Goal: Task Accomplishment & Management: Use online tool/utility

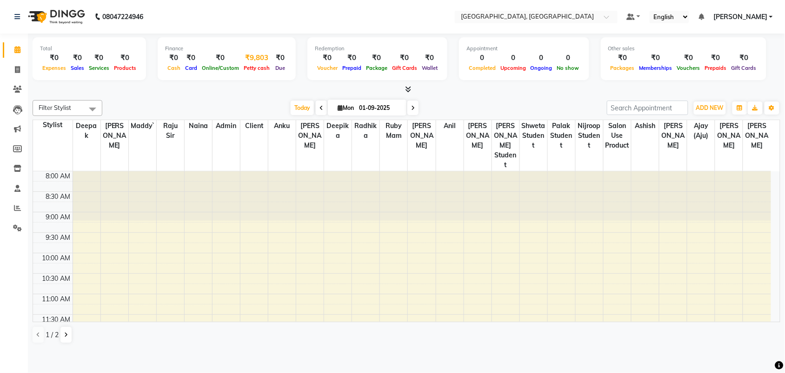
click at [272, 63] on div "₹9,803" at bounding box center [256, 58] width 31 height 11
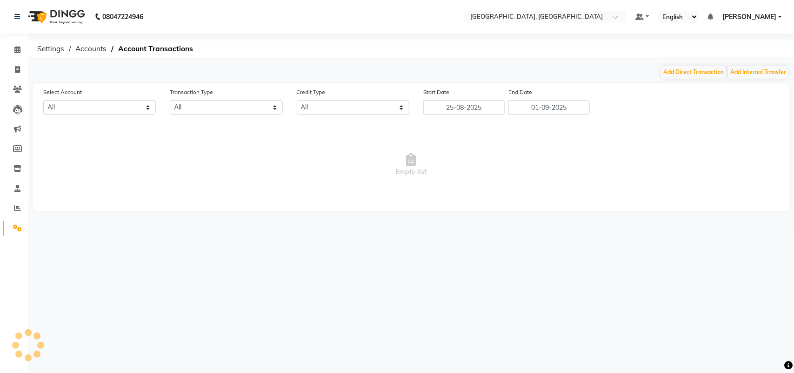
select select "3279"
click at [748, 79] on button "Add Internal Transfer" at bounding box center [758, 72] width 60 height 13
select select "internal transfer"
select select "3279"
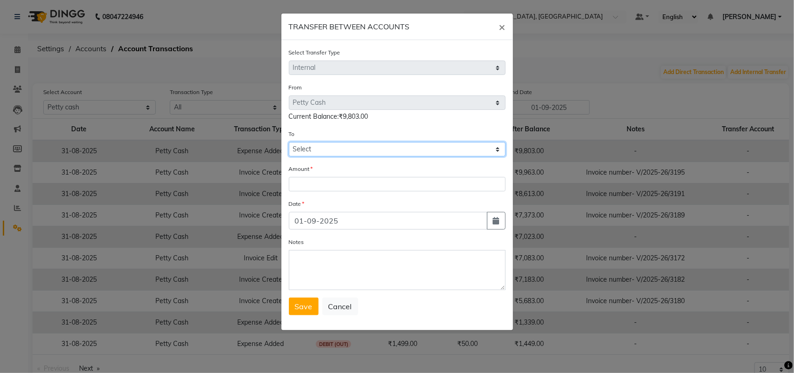
click at [357, 156] on select "Select [PERSON_NAME] Cash Default Account" at bounding box center [397, 149] width 217 height 14
select select "3280"
click at [289, 156] on select "Select [PERSON_NAME] Cash Default Account" at bounding box center [397, 149] width 217 height 14
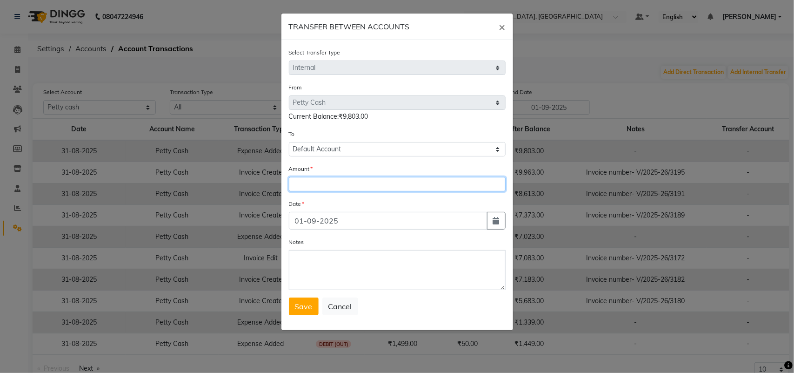
click at [341, 191] on input "number" at bounding box center [397, 184] width 217 height 14
type input "9100"
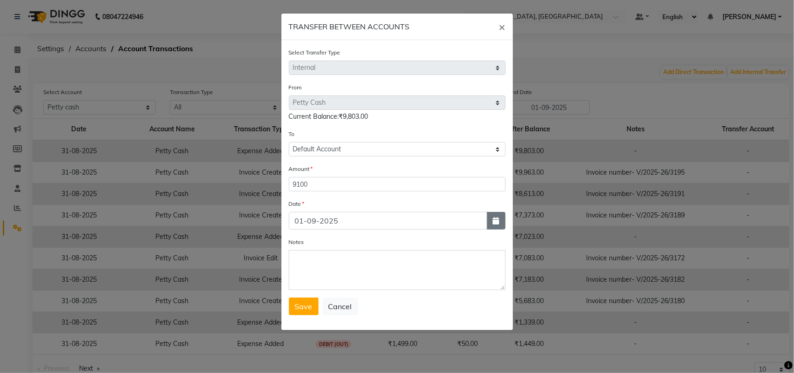
click at [493, 224] on icon "button" at bounding box center [496, 220] width 7 height 7
select select "9"
select select "2025"
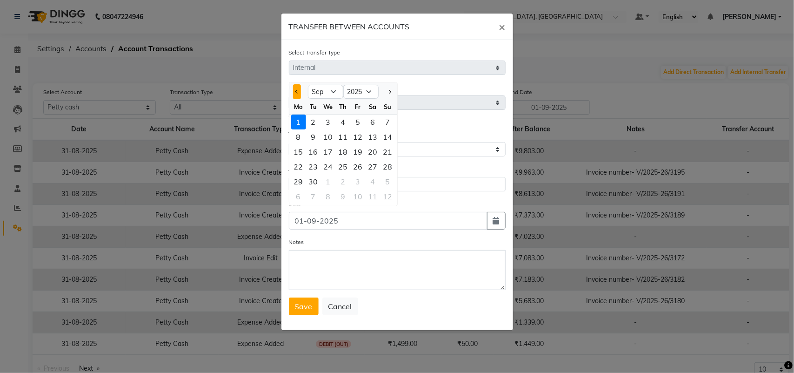
click at [294, 99] on button "Previous month" at bounding box center [297, 91] width 8 height 15
select select "8"
click at [395, 189] on div "31" at bounding box center [388, 181] width 15 height 15
type input "31-08-2025"
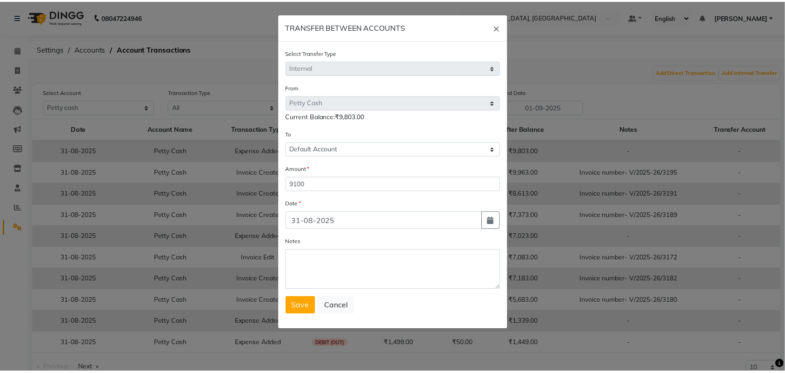
scroll to position [56, 0]
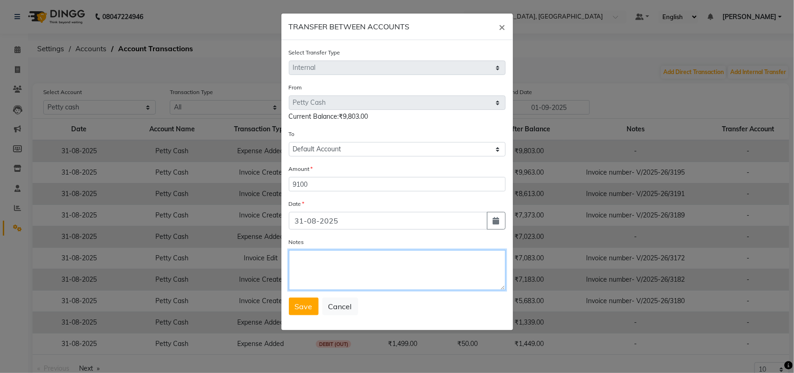
click at [329, 262] on textarea "Notes" at bounding box center [397, 270] width 217 height 40
click at [312, 311] on span "Save" at bounding box center [304, 305] width 18 height 9
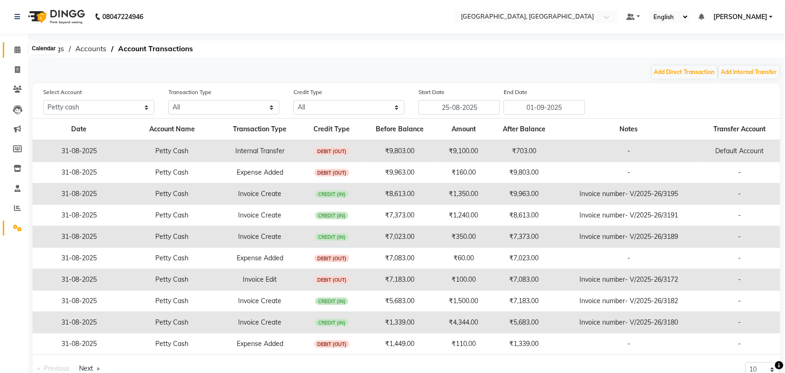
click at [11, 49] on span at bounding box center [17, 50] width 16 height 11
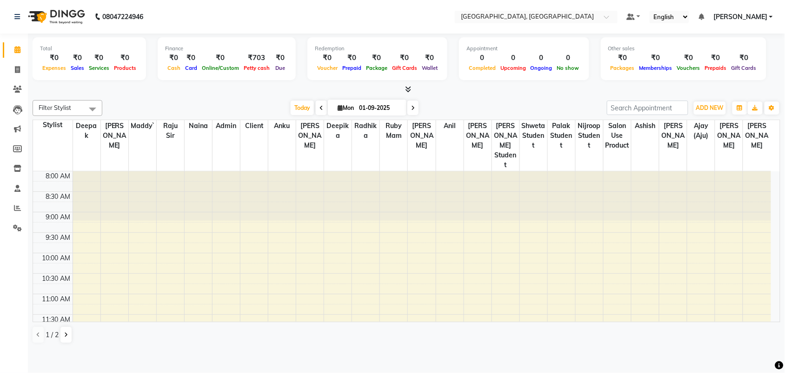
drag, startPoint x: 335, startPoint y: 67, endPoint x: 642, endPoint y: 231, distance: 348.2
click at [642, 221] on div at bounding box center [645, 195] width 27 height 49
click at [272, 63] on div "₹703" at bounding box center [256, 58] width 31 height 11
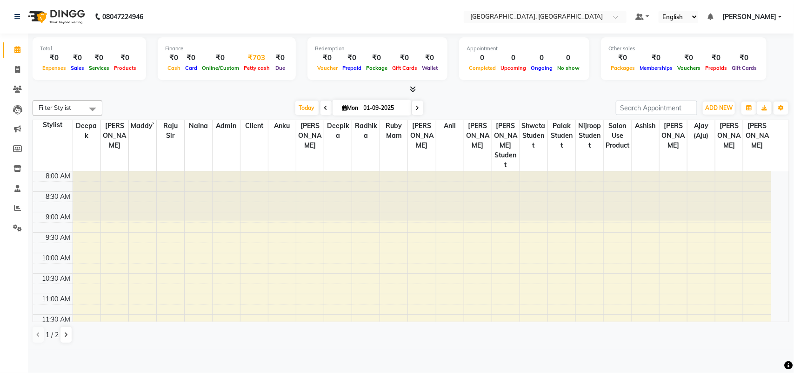
select select "3279"
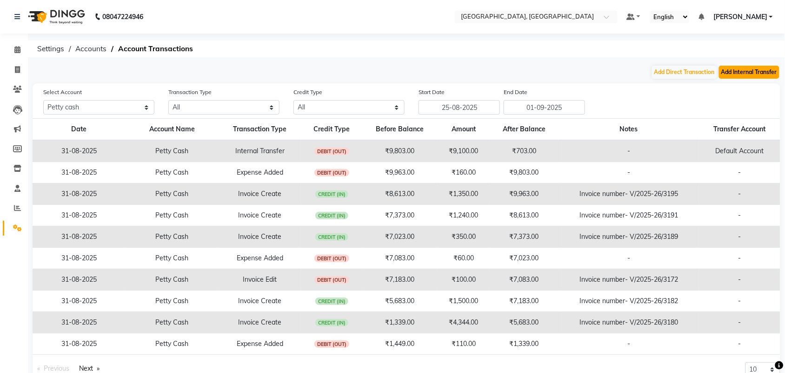
click at [731, 76] on button "Add Internal Transfer" at bounding box center [749, 72] width 60 height 13
select select "internal transfer"
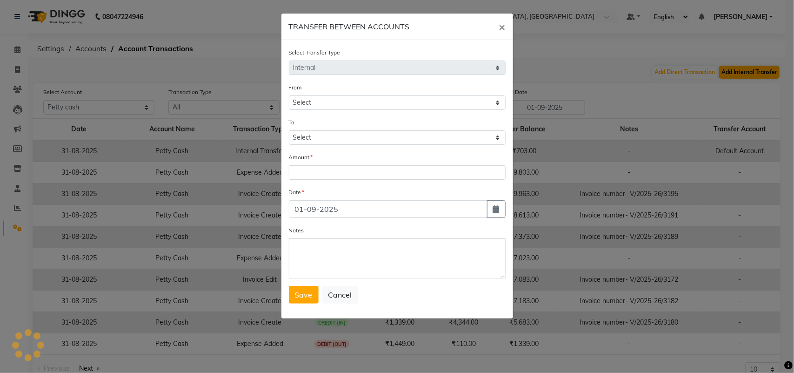
select select "3279"
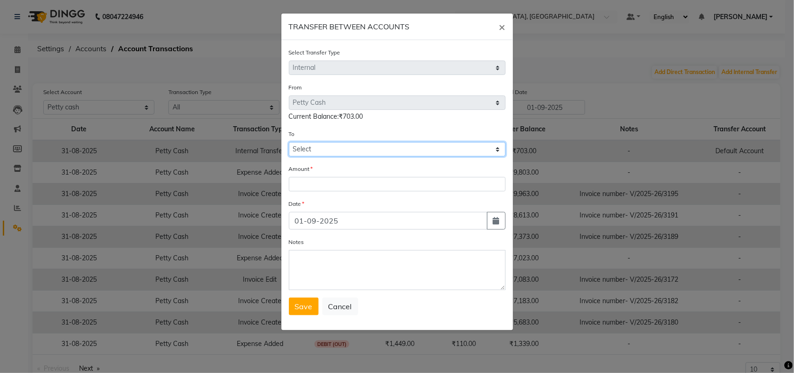
click at [332, 156] on select "Select [PERSON_NAME] Cash Default Account" at bounding box center [397, 149] width 217 height 14
select select "3280"
click at [289, 156] on select "Select [PERSON_NAME] Cash Default Account" at bounding box center [397, 149] width 217 height 14
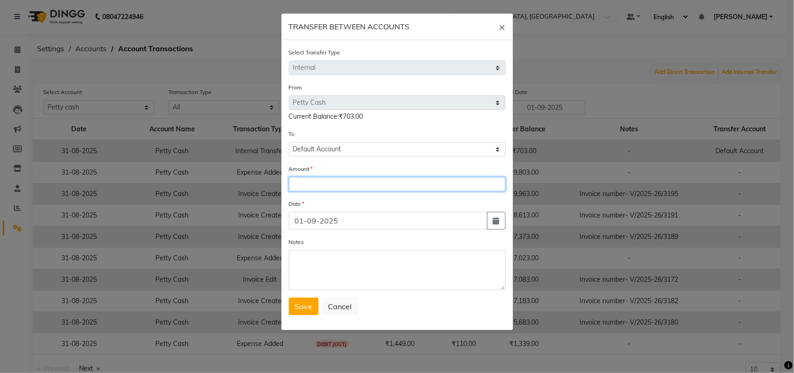
click at [311, 191] on input "number" at bounding box center [397, 184] width 217 height 14
type input "2"
type input "500"
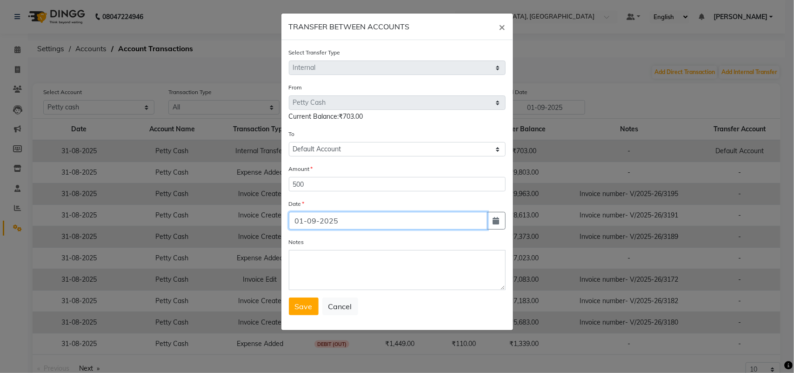
click at [387, 229] on input "01-09-2025" at bounding box center [388, 221] width 199 height 18
click at [493, 224] on icon "button" at bounding box center [496, 220] width 7 height 7
select select "9"
select select "2025"
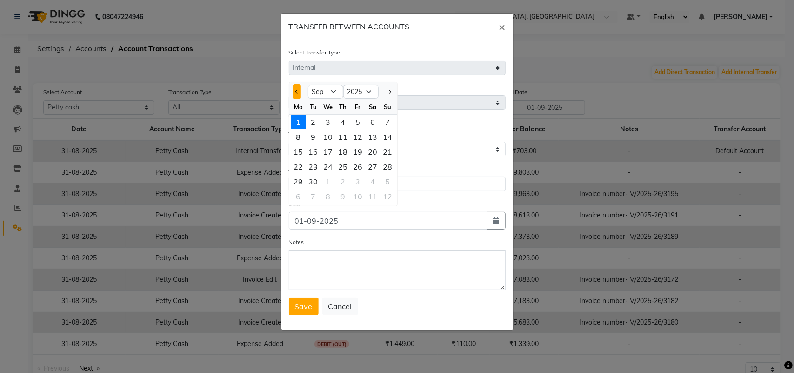
click at [296, 94] on span "Previous month" at bounding box center [297, 92] width 4 height 4
select select "8"
click at [395, 189] on div "31" at bounding box center [388, 181] width 15 height 15
type input "31-08-2025"
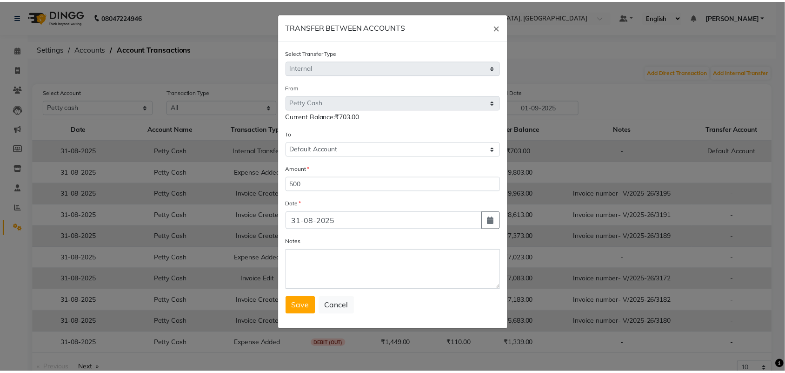
scroll to position [56, 0]
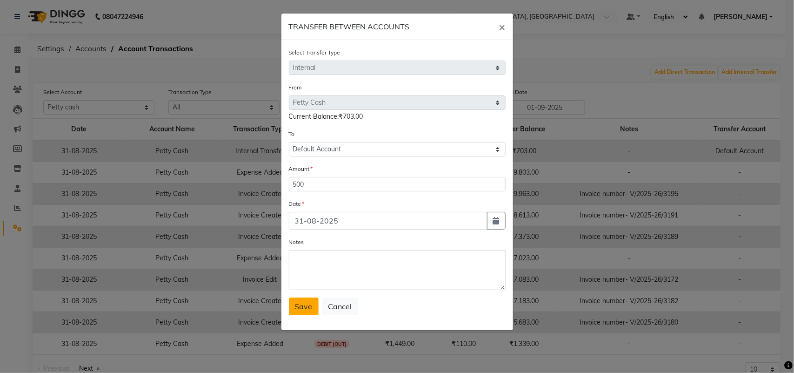
click at [310, 311] on span "Save" at bounding box center [304, 305] width 18 height 9
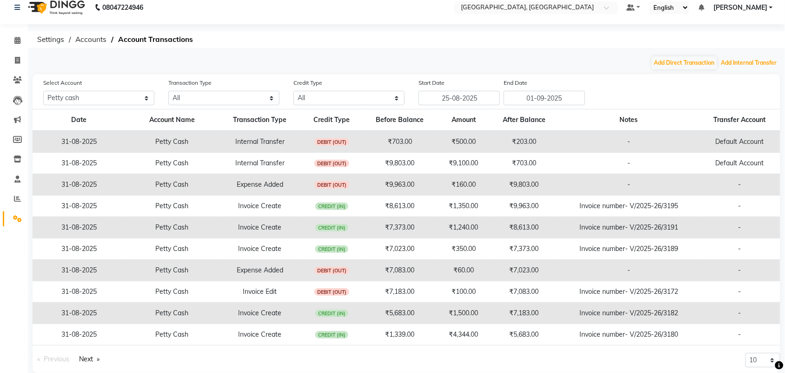
scroll to position [0, 0]
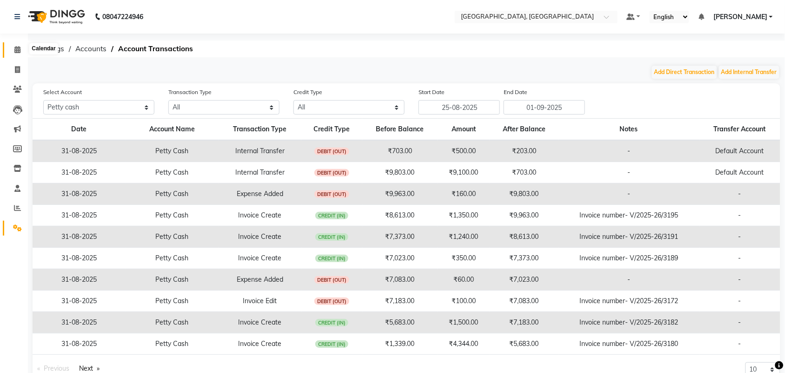
click at [14, 50] on icon at bounding box center [17, 49] width 6 height 7
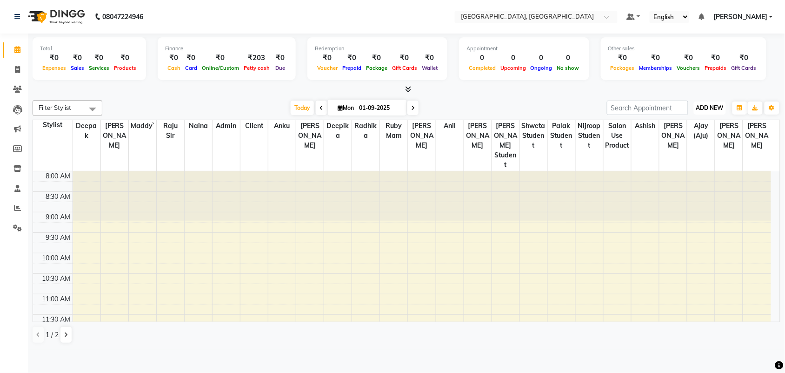
click at [698, 111] on span "ADD NEW" at bounding box center [709, 107] width 27 height 7
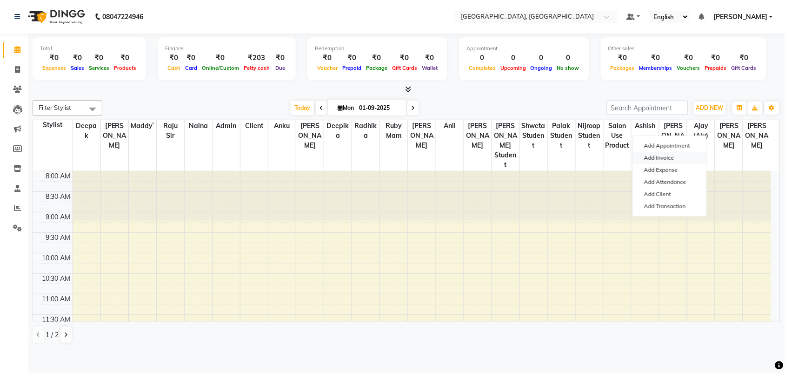
click at [673, 164] on link "Add Invoice" at bounding box center [670, 158] width 74 height 12
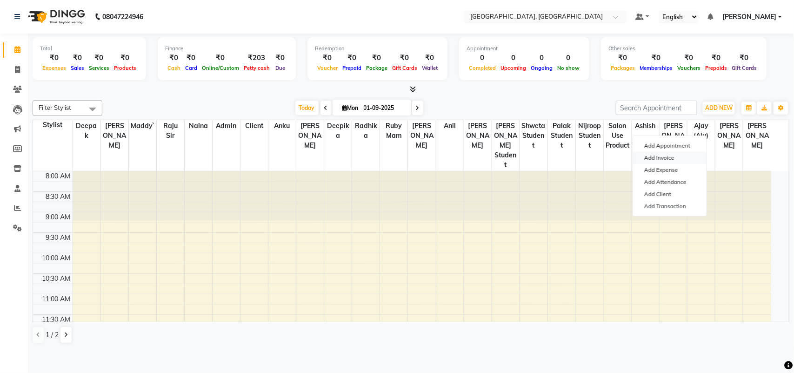
select select "4462"
select select "service"
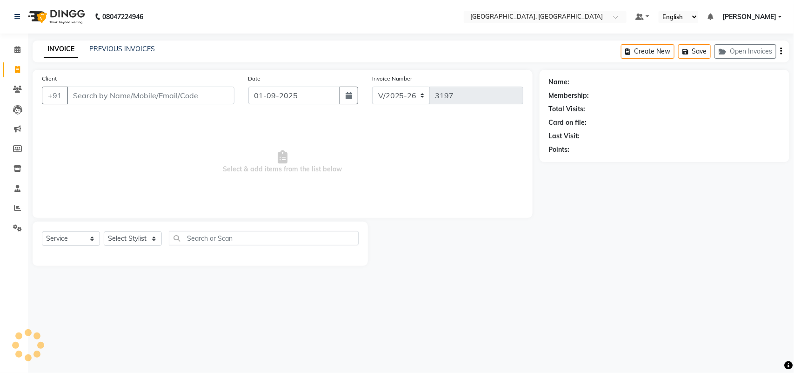
click at [159, 104] on input "Client" at bounding box center [150, 96] width 167 height 18
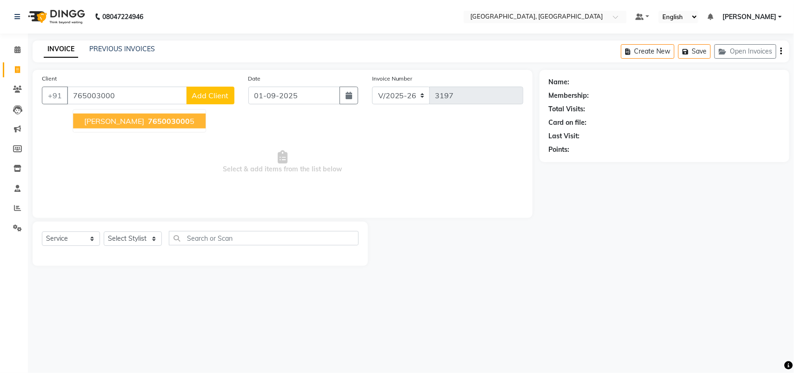
click at [182, 126] on span "765003000" at bounding box center [169, 120] width 42 height 9
type input "7650030005"
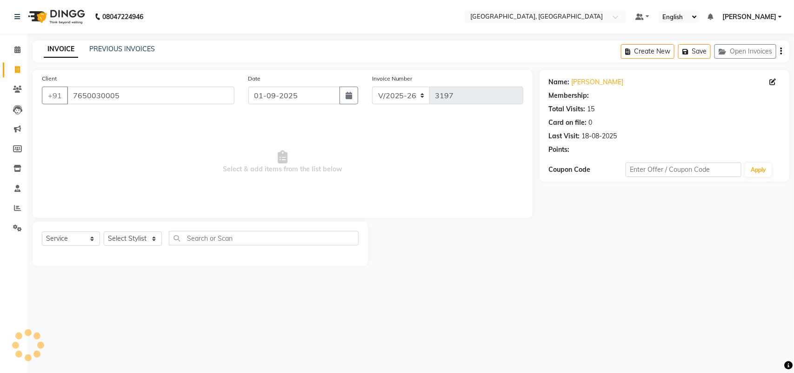
select select "1: Object"
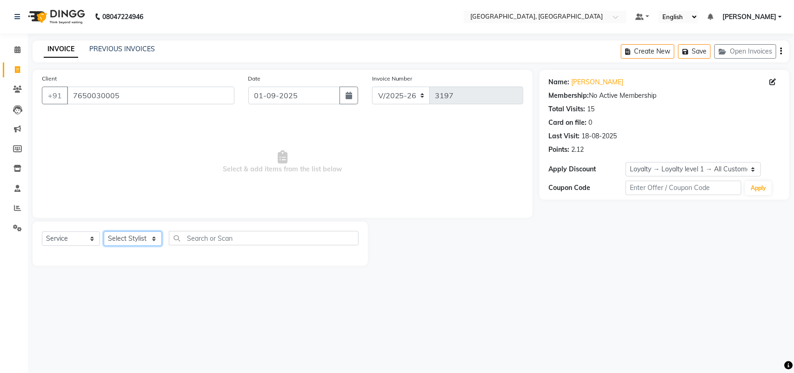
click at [135, 246] on select "Select Stylist admin Ajay (Aju) [PERSON_NAME] [PERSON_NAME] [PERSON_NAME] Clien…" at bounding box center [133, 238] width 58 height 14
select select "88213"
click at [107, 246] on select "Select Stylist admin Ajay (Aju) [PERSON_NAME] [PERSON_NAME] [PERSON_NAME] Clien…" at bounding box center [133, 238] width 58 height 14
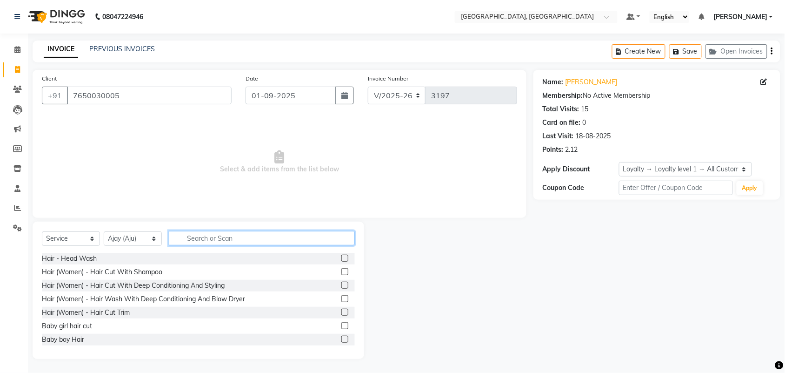
click at [250, 245] on input "text" at bounding box center [262, 238] width 186 height 14
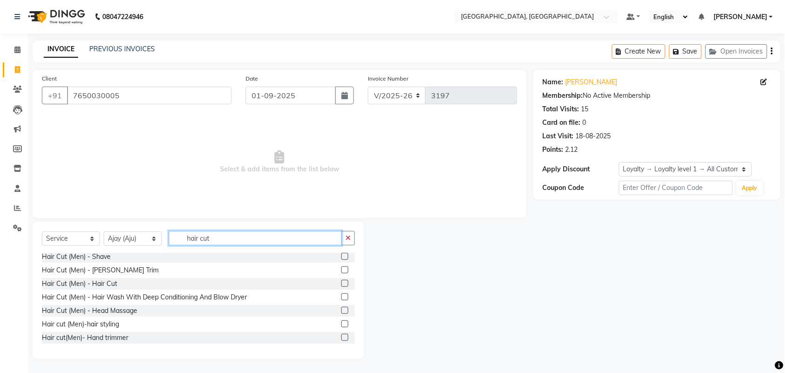
type input "hair cut"
click at [341, 273] on label at bounding box center [344, 269] width 7 height 7
click at [341, 273] on input "checkbox" at bounding box center [344, 270] width 6 height 6
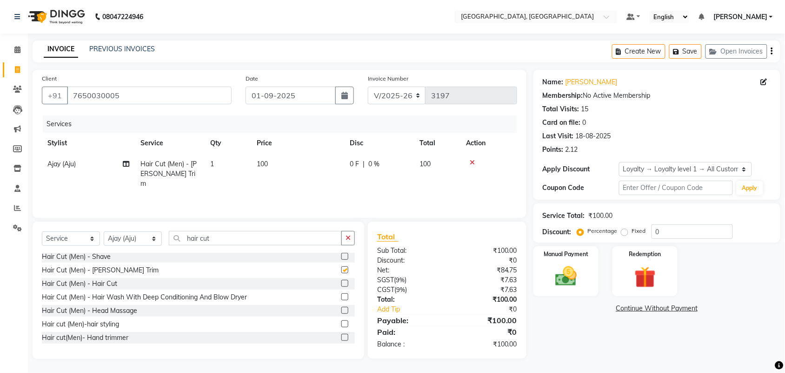
checkbox input "false"
click at [341, 287] on label at bounding box center [344, 283] width 7 height 7
click at [341, 287] on input "checkbox" at bounding box center [344, 284] width 6 height 6
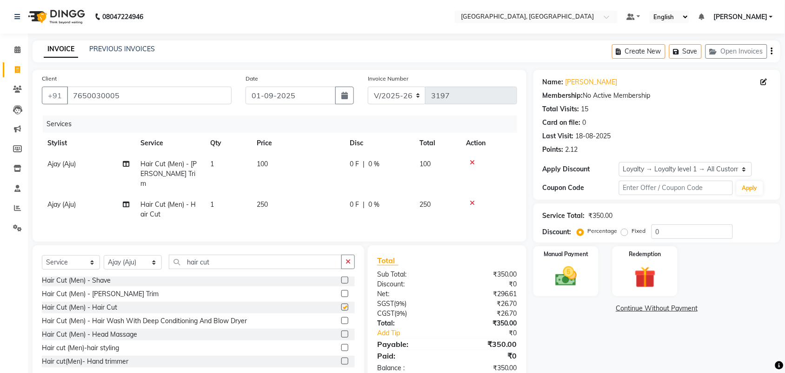
checkbox input "false"
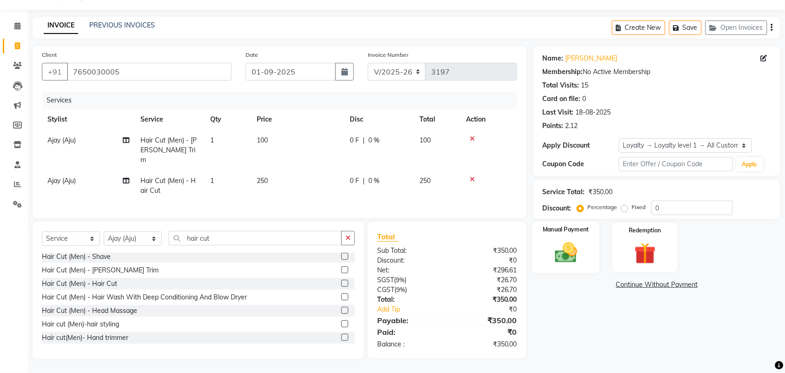
click at [570, 250] on img at bounding box center [566, 253] width 36 height 26
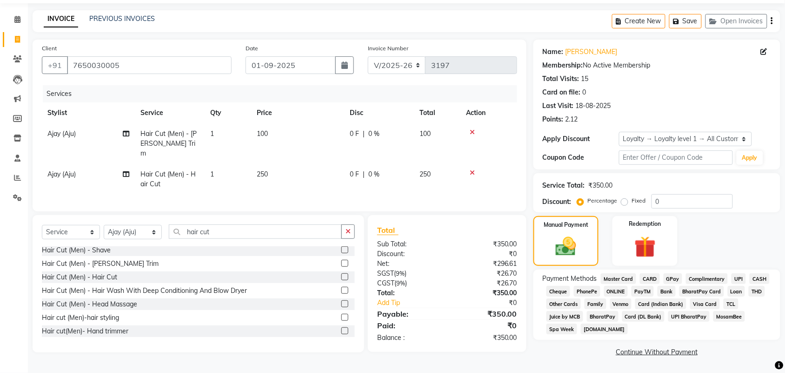
click at [750, 284] on span "CASH" at bounding box center [760, 278] width 20 height 11
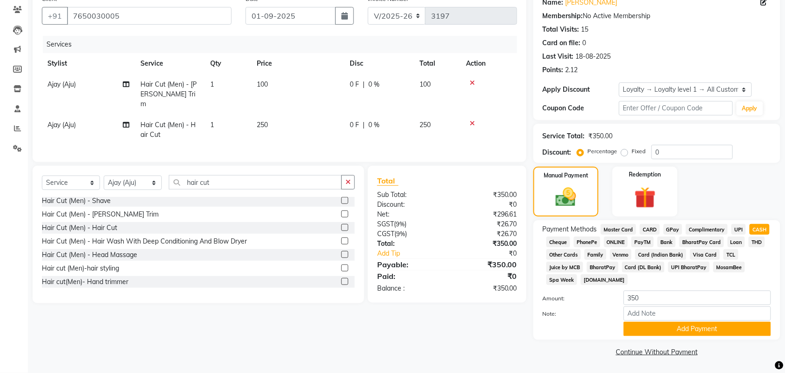
scroll to position [204, 0]
click at [704, 321] on button "Add Payment" at bounding box center [697, 328] width 147 height 14
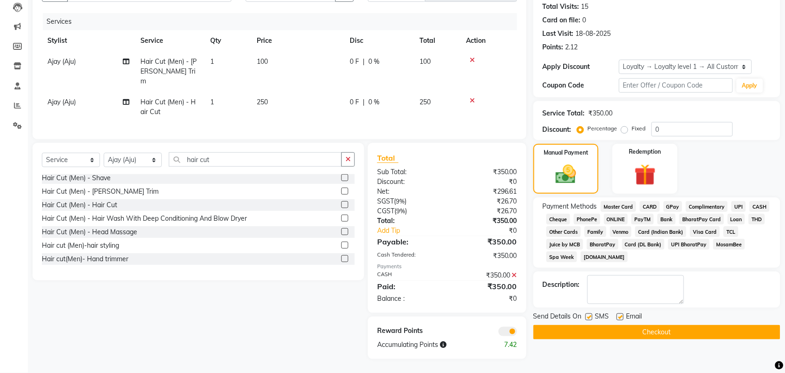
click at [680, 339] on button "Checkout" at bounding box center [657, 332] width 247 height 14
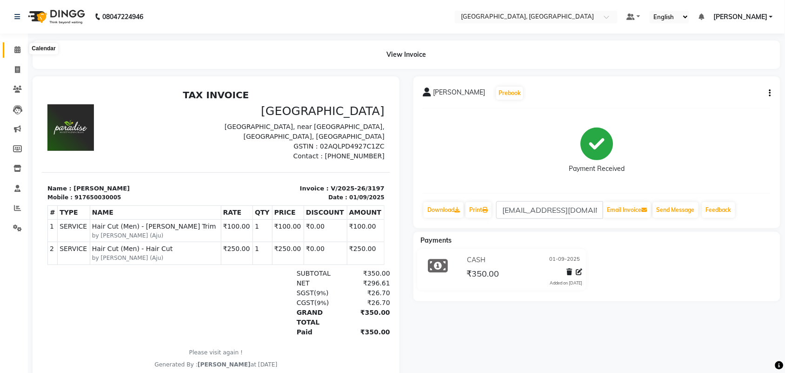
click at [17, 51] on icon at bounding box center [17, 49] width 6 height 7
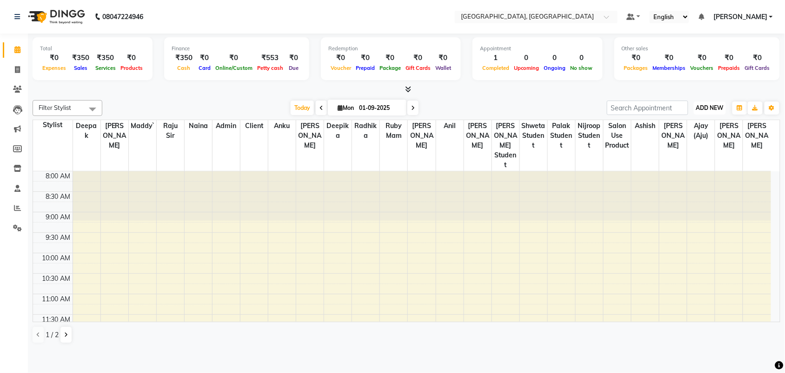
click at [699, 111] on span "ADD NEW" at bounding box center [709, 107] width 27 height 7
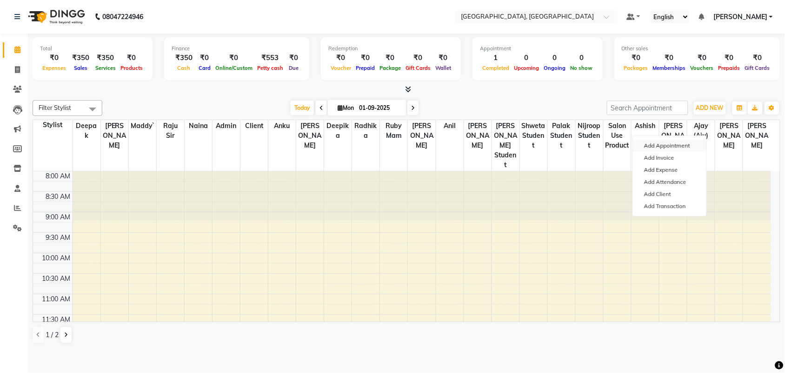
click at [682, 151] on button "Add Appointment" at bounding box center [670, 146] width 74 height 12
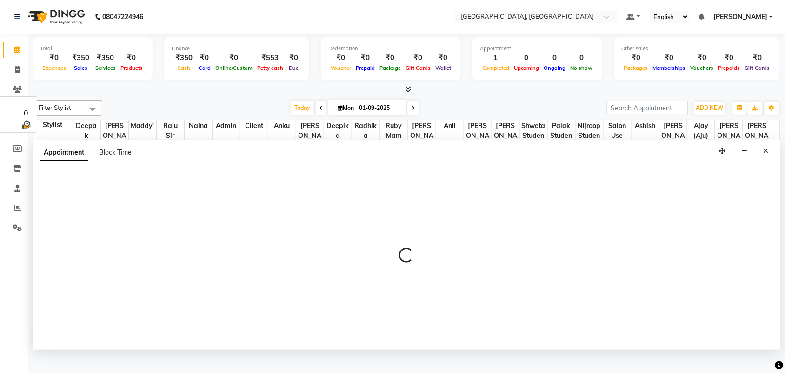
scroll to position [5, 0]
select select "tentative"
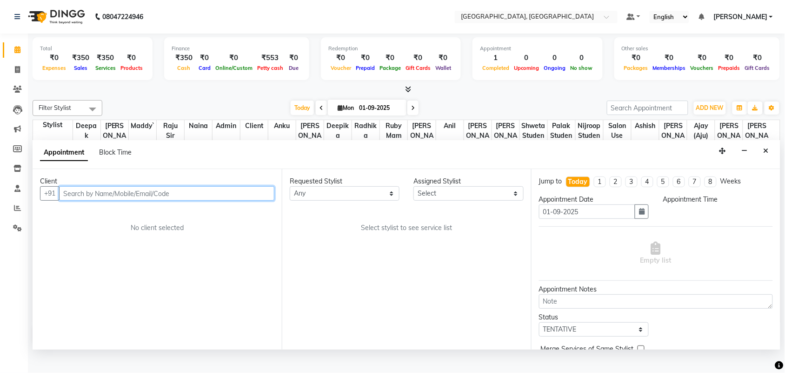
select select "540"
click at [142, 201] on input "text" at bounding box center [166, 193] width 215 height 14
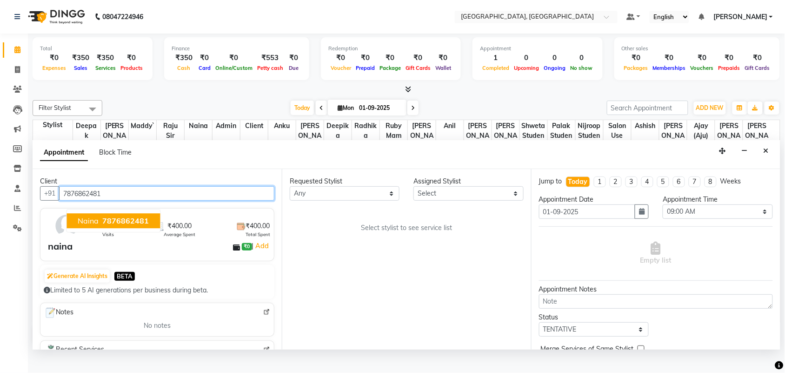
click at [135, 226] on span "7876862481" at bounding box center [126, 220] width 47 height 9
type input "7876862481"
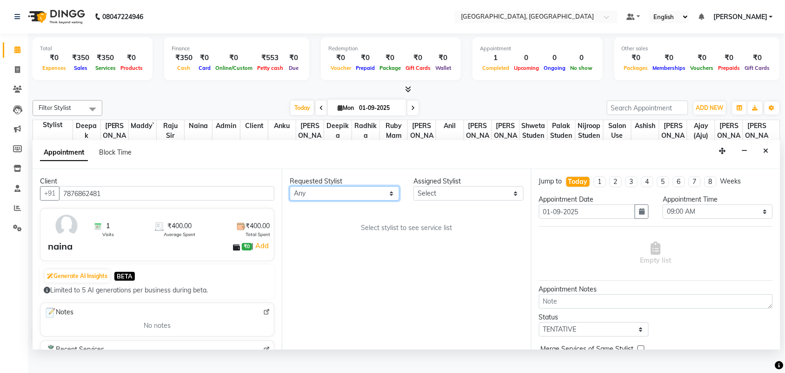
click at [356, 201] on select "Any admin Ajay (Aju) [PERSON_NAME] [PERSON_NAME] [PERSON_NAME] Client [PERSON_N…" at bounding box center [345, 193] width 110 height 14
select select "88982"
click at [292, 201] on select "Any admin Ajay (Aju) [PERSON_NAME] [PERSON_NAME] [PERSON_NAME] Client [PERSON_N…" at bounding box center [345, 193] width 110 height 14
select select "88982"
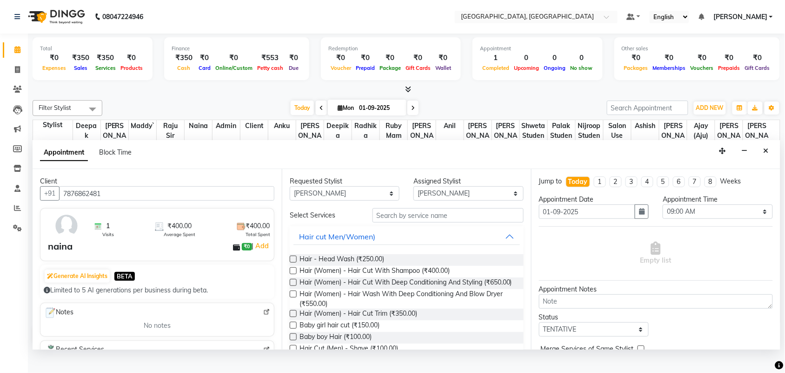
click at [297, 274] on label at bounding box center [293, 270] width 7 height 7
click at [296, 274] on input "checkbox" at bounding box center [293, 271] width 6 height 6
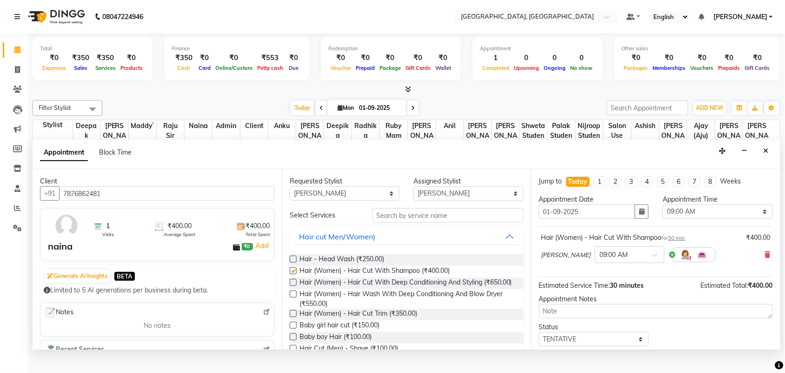
checkbox input "false"
click at [714, 219] on select "Select 09:00 AM 09:15 AM 09:30 AM 09:45 AM 10:00 AM 10:15 AM 10:30 AM 10:45 AM …" at bounding box center [718, 211] width 110 height 14
select select "795"
click at [663, 219] on select "Select 09:00 AM 09:15 AM 09:30 AM 09:45 AM 10:00 AM 10:15 AM 10:30 AM 10:45 AM …" at bounding box center [718, 211] width 110 height 14
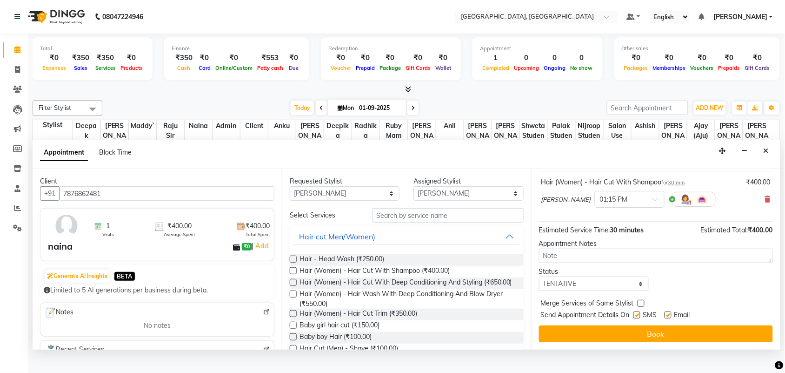
scroll to position [156, 0]
click at [597, 282] on select "Select TENTATIVE CONFIRM CHECK-IN UPCOMING" at bounding box center [594, 283] width 110 height 14
select select "check-in"
click at [541, 276] on select "Select TENTATIVE CONFIRM CHECK-IN UPCOMING" at bounding box center [594, 283] width 110 height 14
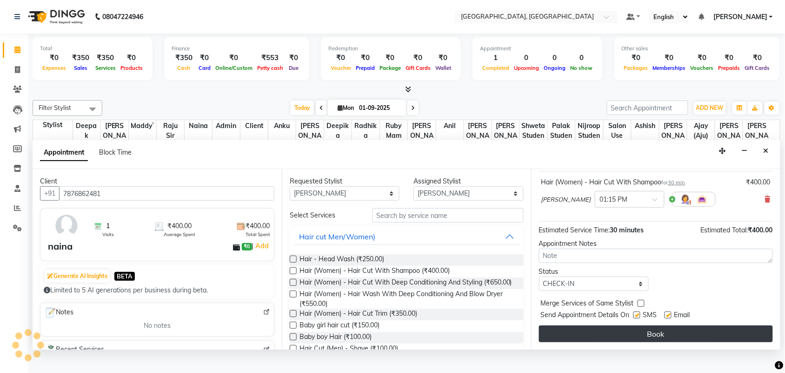
click at [629, 334] on button "Book" at bounding box center [656, 333] width 234 height 17
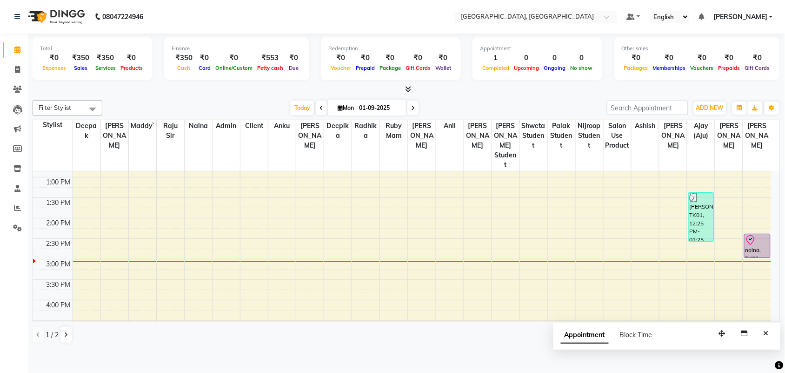
scroll to position [201, 0]
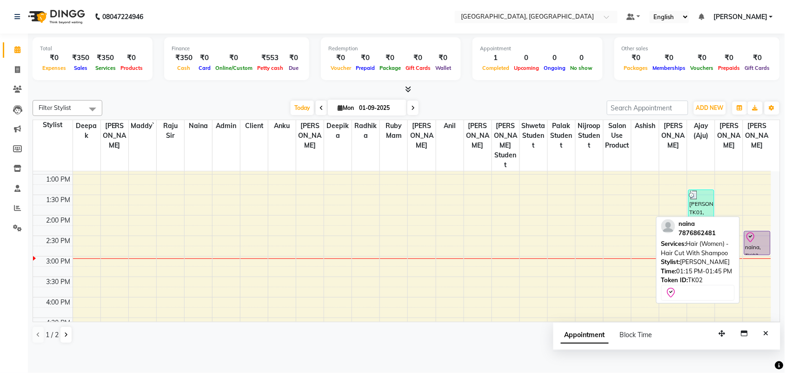
click at [756, 254] on div "naina, TK02, 01:15 PM-01:45 PM, Hair (Women) - Hair Cut With Shampoo" at bounding box center [757, 242] width 25 height 23
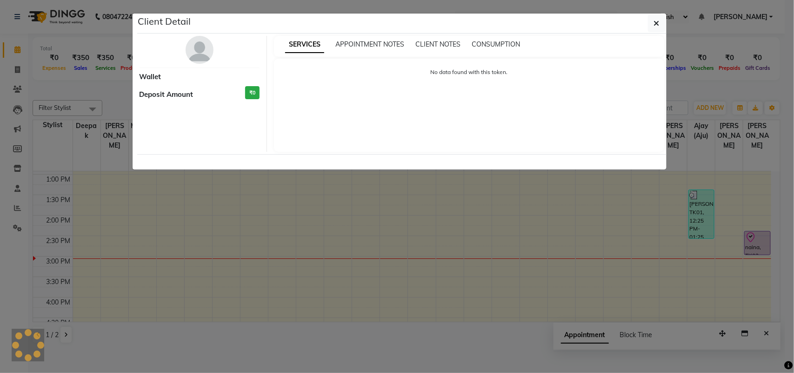
select select "8"
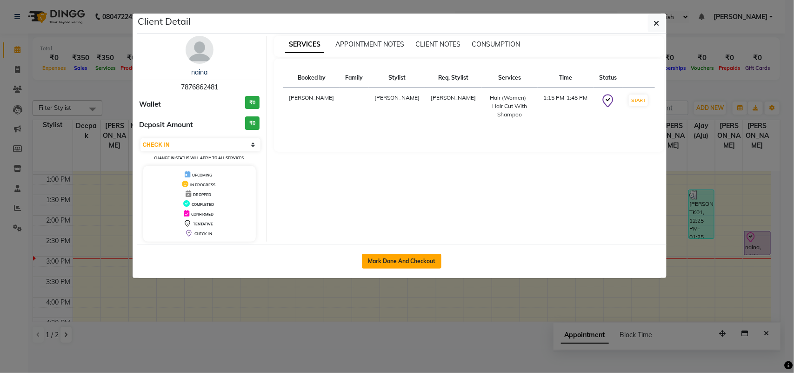
click at [411, 268] on button "Mark Done And Checkout" at bounding box center [402, 261] width 80 height 15
select select "service"
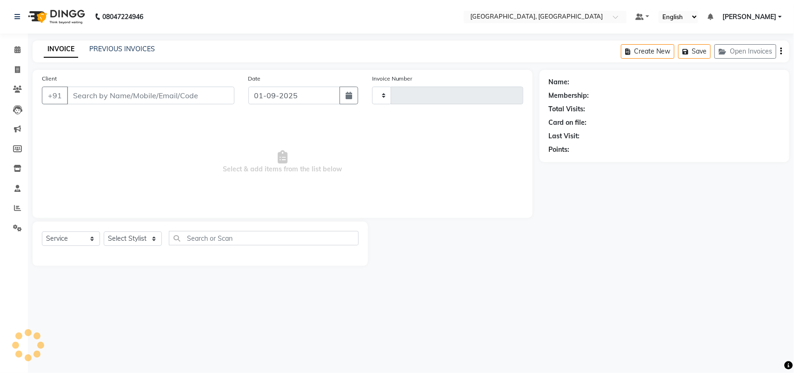
type input "3198"
select select "4462"
click at [142, 246] on select "Select Stylist" at bounding box center [133, 238] width 58 height 14
type input "7876862481"
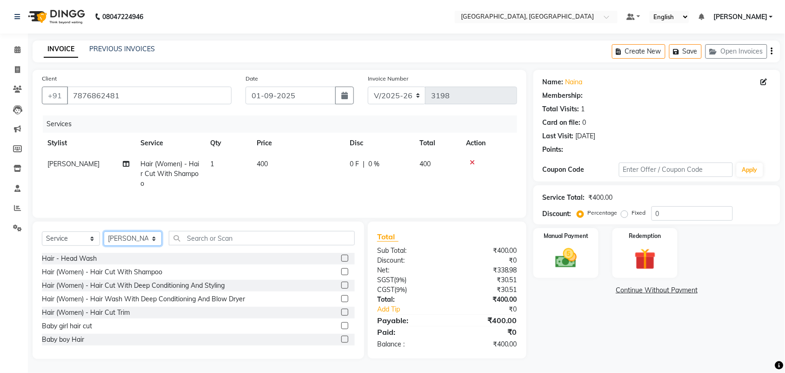
select select "25595"
click at [107, 246] on select "Select Stylist admin Ajay (Aju) [PERSON_NAME] [PERSON_NAME] [PERSON_NAME] Clien…" at bounding box center [133, 238] width 58 height 14
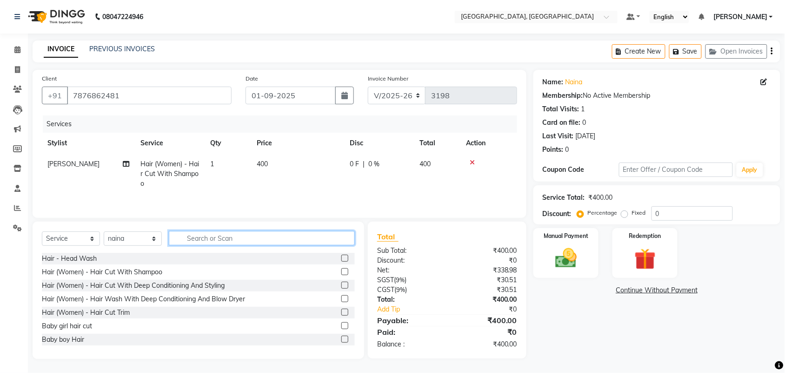
click at [209, 245] on input "text" at bounding box center [262, 238] width 186 height 14
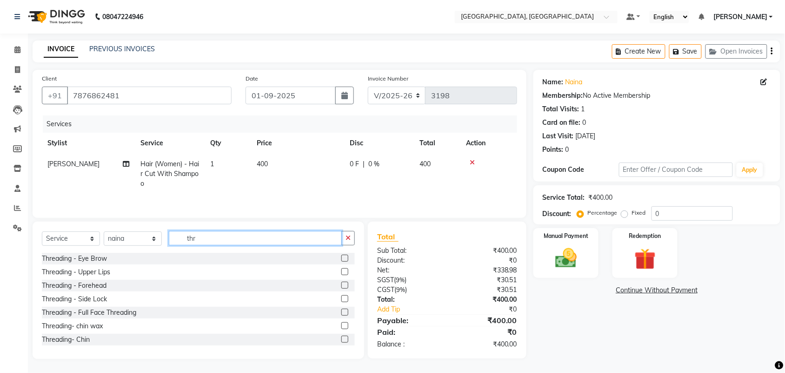
type input "thr"
click at [341, 261] on label at bounding box center [344, 257] width 7 height 7
click at [341, 261] on input "checkbox" at bounding box center [344, 258] width 6 height 6
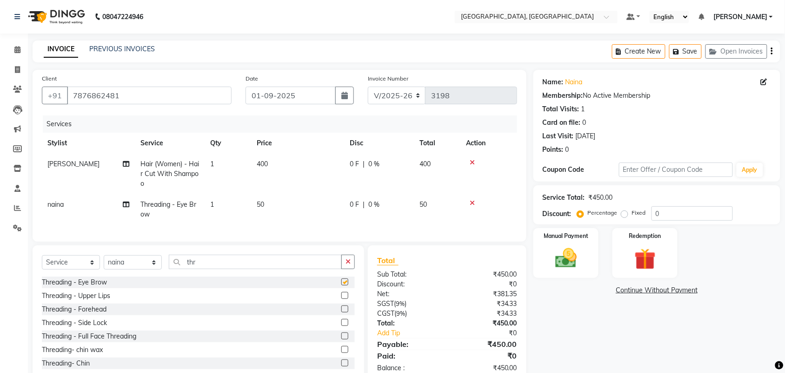
checkbox input "false"
click at [341, 299] on label at bounding box center [344, 295] width 7 height 7
click at [341, 299] on input "checkbox" at bounding box center [344, 296] width 6 height 6
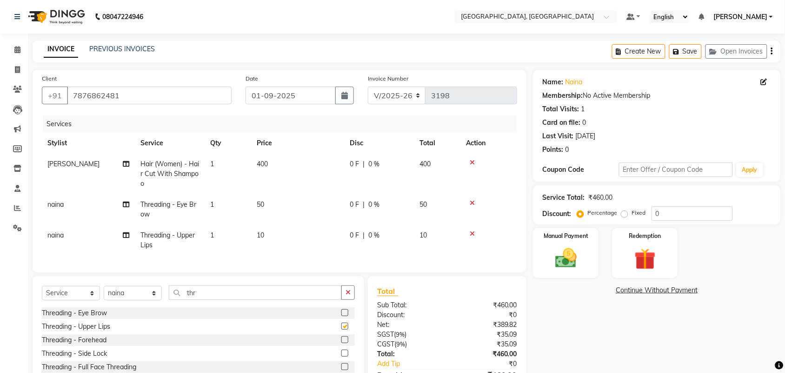
checkbox input "false"
click at [475, 206] on icon at bounding box center [472, 203] width 5 height 7
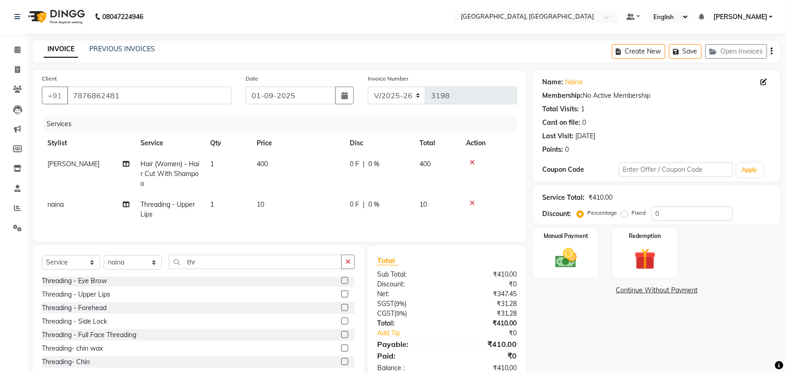
scroll to position [22, 0]
click at [341, 311] on label at bounding box center [344, 307] width 7 height 7
click at [341, 311] on input "checkbox" at bounding box center [344, 308] width 6 height 6
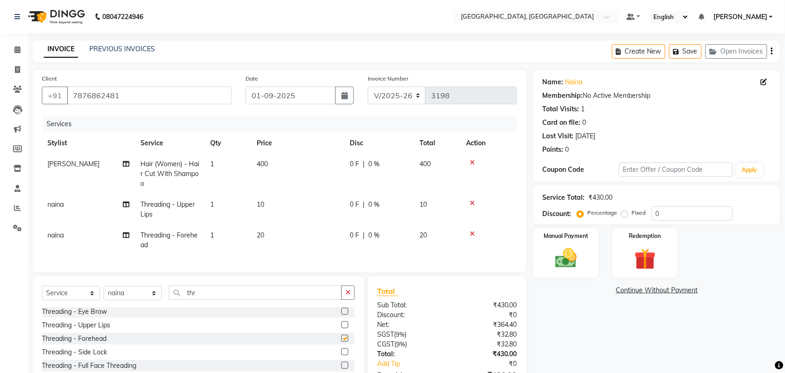
checkbox input "false"
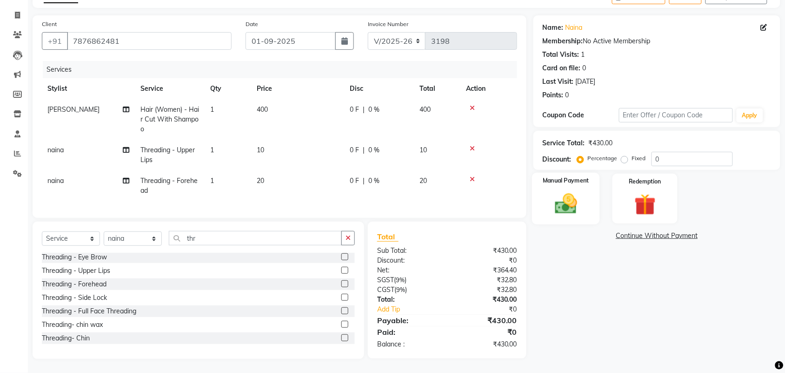
click at [569, 191] on img at bounding box center [566, 204] width 36 height 26
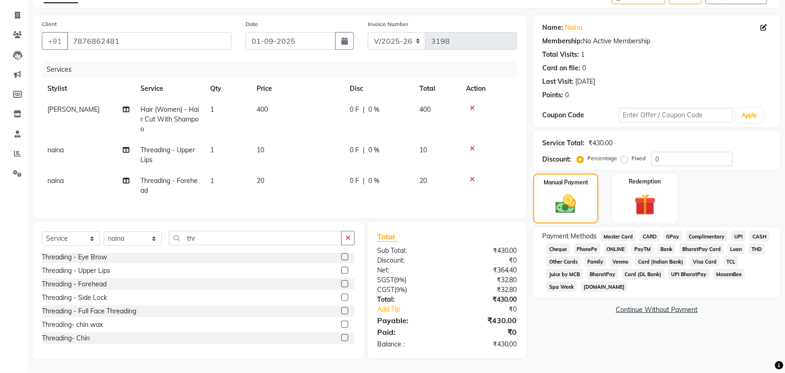
click at [750, 231] on span "CASH" at bounding box center [760, 236] width 20 height 11
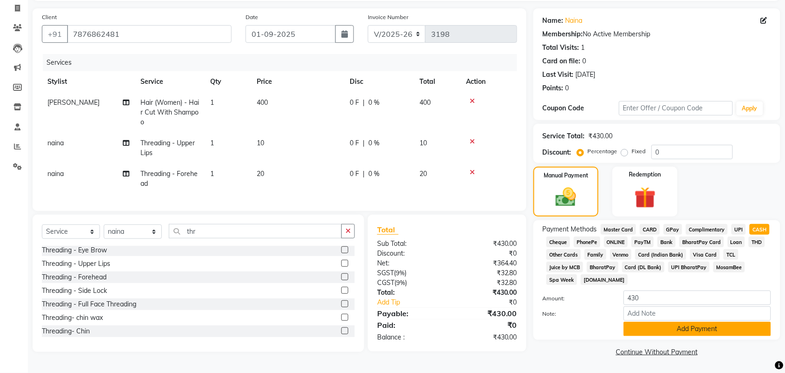
click at [702, 336] on button "Add Payment" at bounding box center [697, 328] width 147 height 14
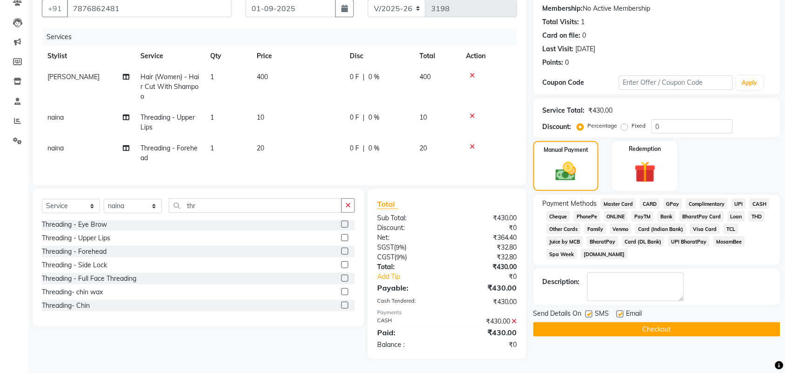
scroll to position [193, 0]
click at [673, 336] on button "Checkout" at bounding box center [657, 329] width 247 height 14
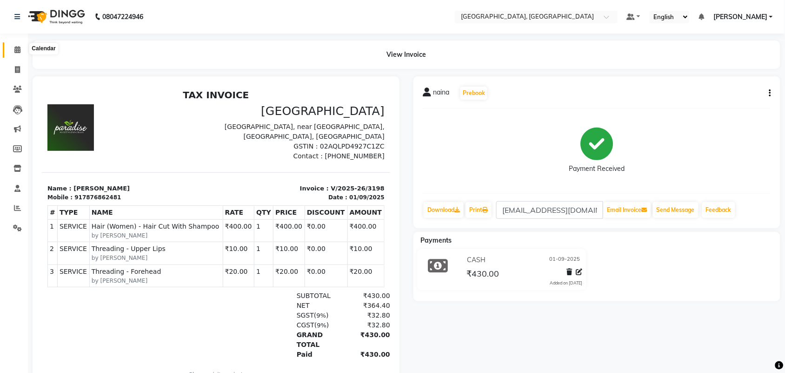
click at [15, 47] on icon at bounding box center [17, 49] width 6 height 7
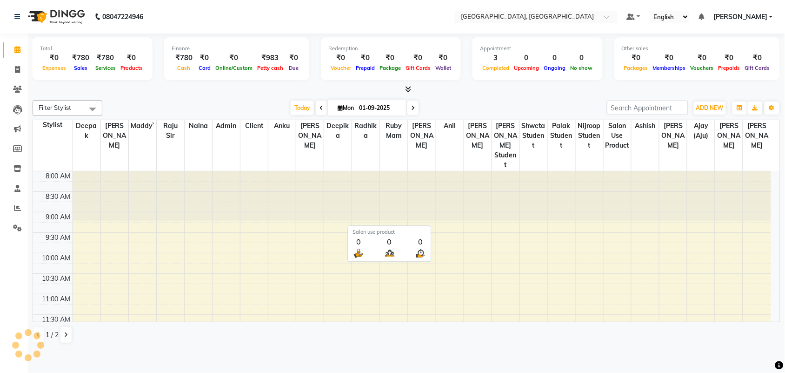
scroll to position [249, 0]
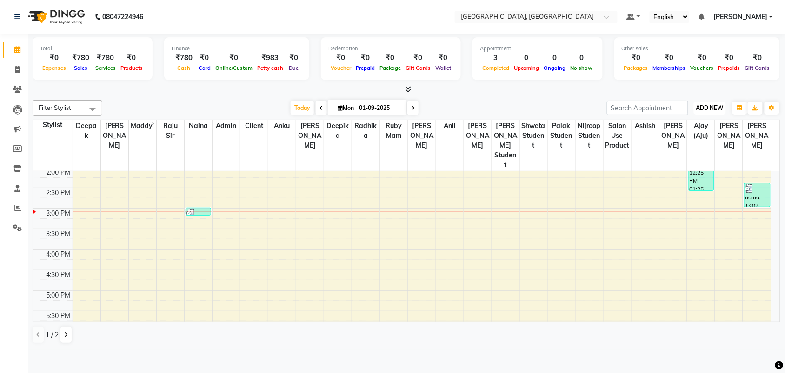
click at [696, 111] on span "ADD NEW" at bounding box center [709, 107] width 27 height 7
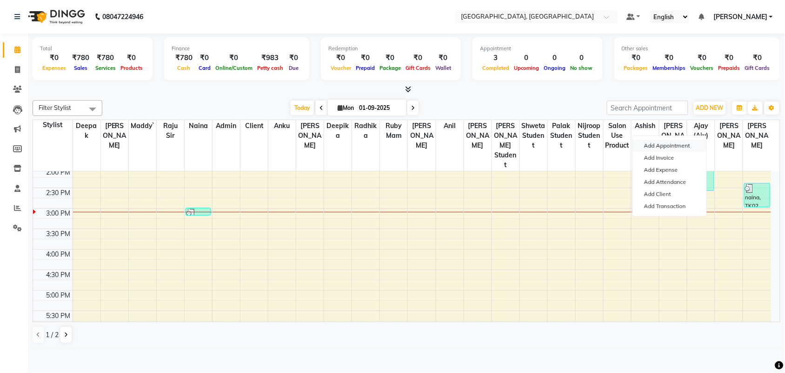
click at [657, 150] on button "Add Appointment" at bounding box center [670, 146] width 74 height 12
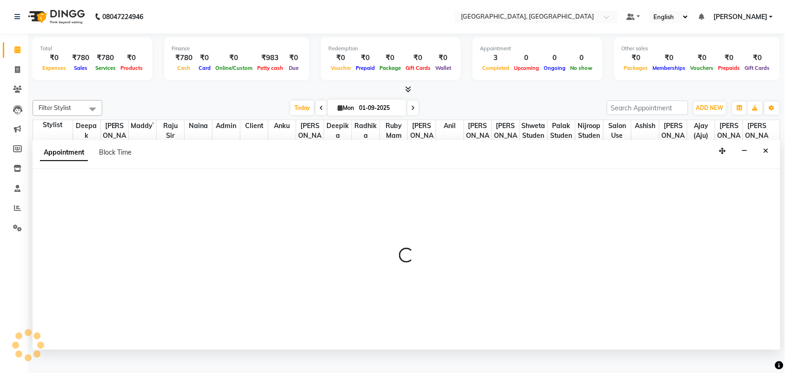
scroll to position [5, 0]
select select "540"
select select "tentative"
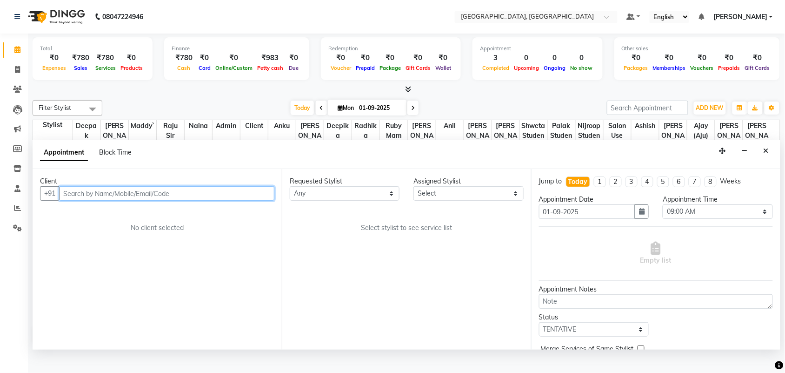
click at [194, 201] on input "text" at bounding box center [166, 193] width 215 height 14
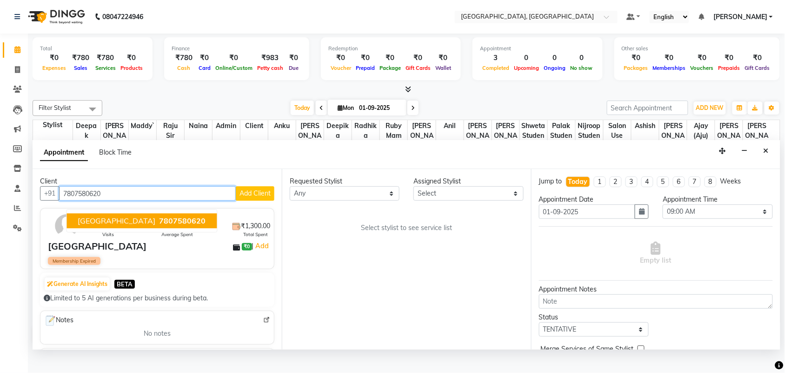
click at [177, 226] on span "7807580620" at bounding box center [183, 220] width 47 height 9
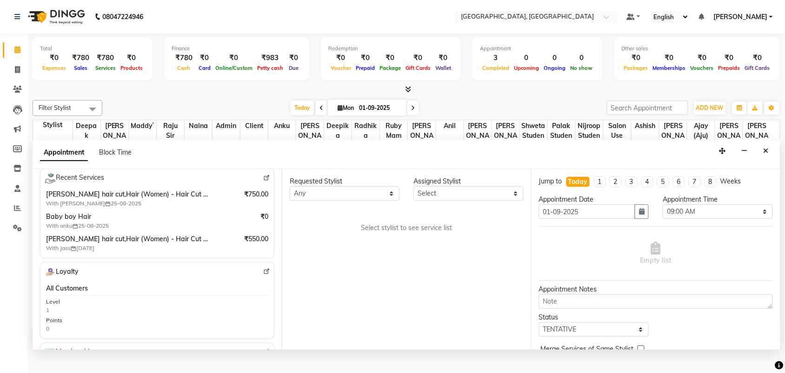
scroll to position [196, 0]
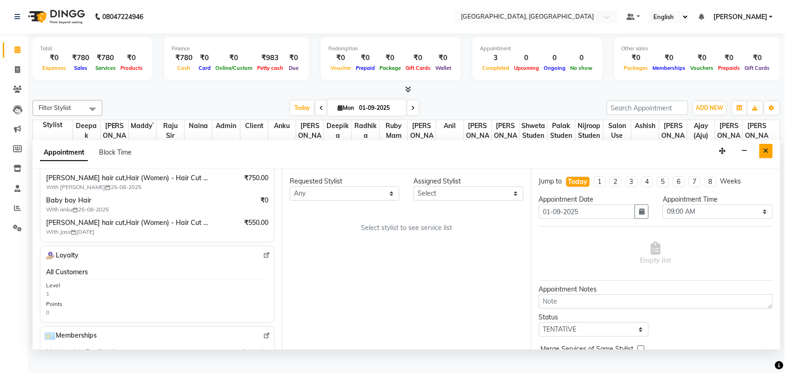
type input "7807580620"
click at [764, 154] on icon "Close" at bounding box center [766, 150] width 5 height 7
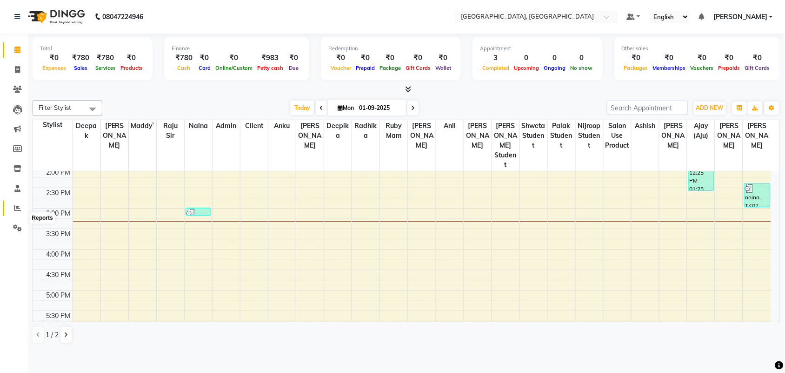
click at [12, 214] on span at bounding box center [17, 208] width 16 height 11
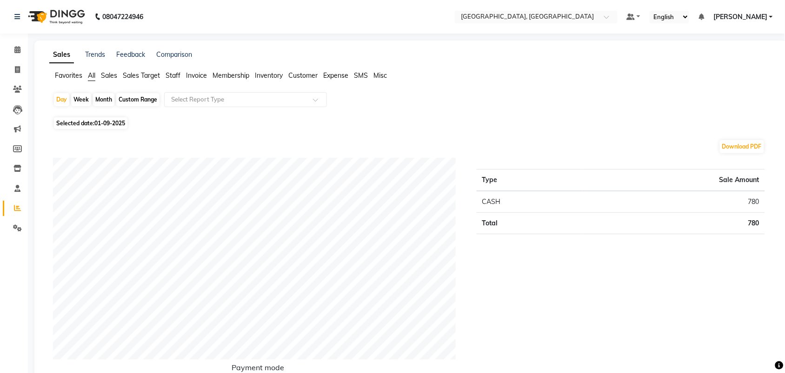
click at [114, 106] on div "Month" at bounding box center [103, 99] width 21 height 13
select select "9"
select select "2025"
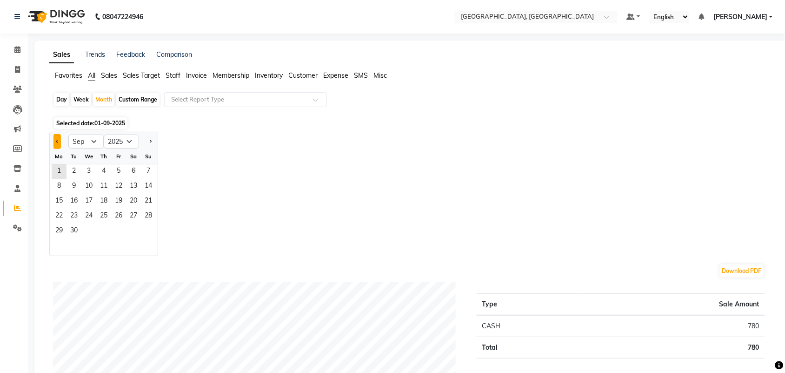
click at [61, 149] on button "Previous month" at bounding box center [56, 141] width 7 height 15
select select "8"
click at [126, 179] on span "1" at bounding box center [118, 171] width 15 height 15
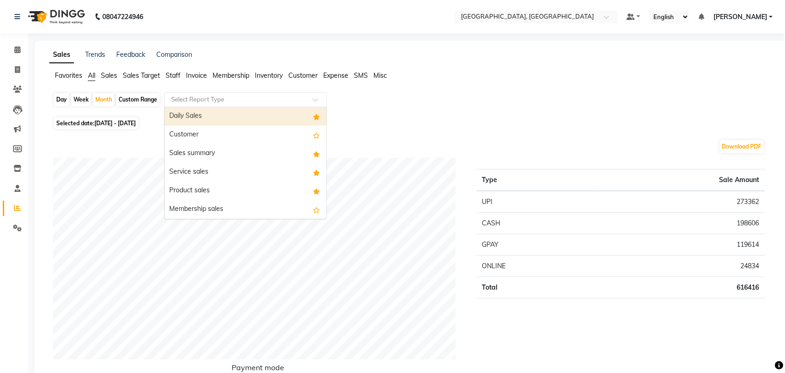
click at [236, 104] on input "text" at bounding box center [236, 99] width 134 height 9
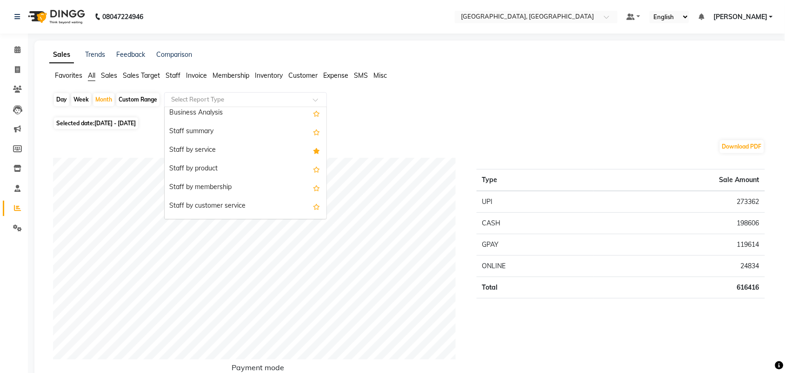
scroll to position [250, 0]
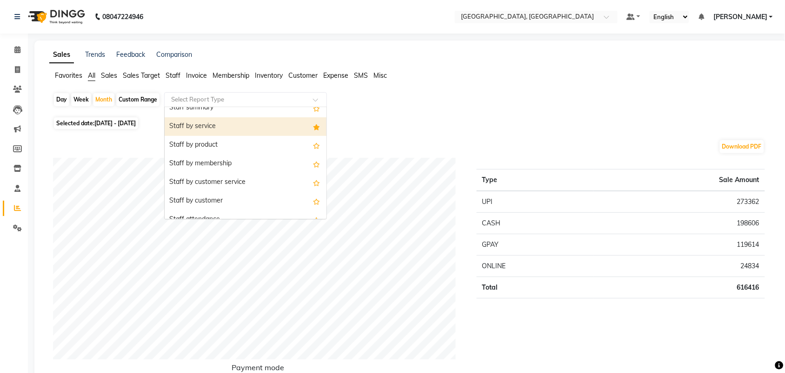
click at [266, 136] on div "Staff by service" at bounding box center [246, 126] width 162 height 19
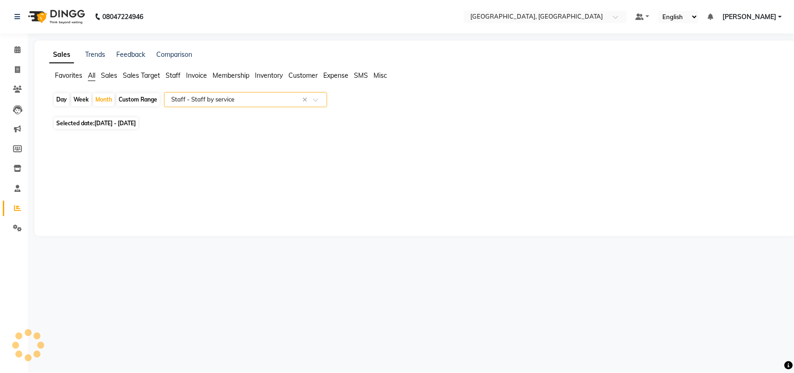
select select "full_report"
select select "csv"
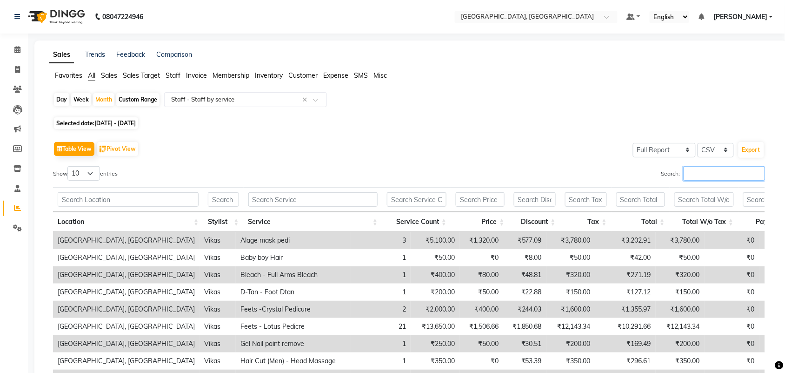
click at [715, 180] on input "Search:" at bounding box center [724, 173] width 81 height 14
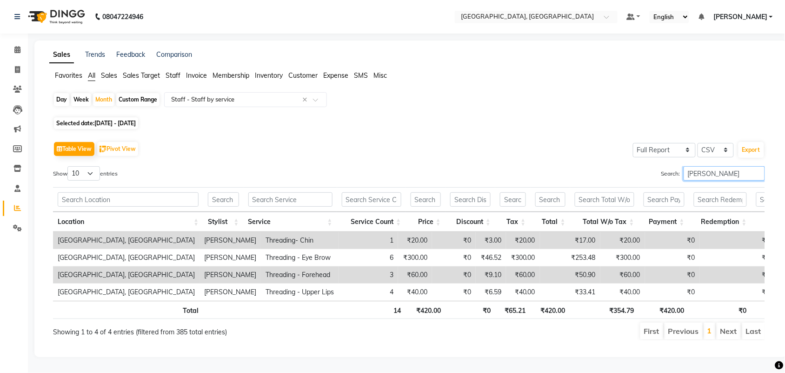
scroll to position [61, 0]
type input "v"
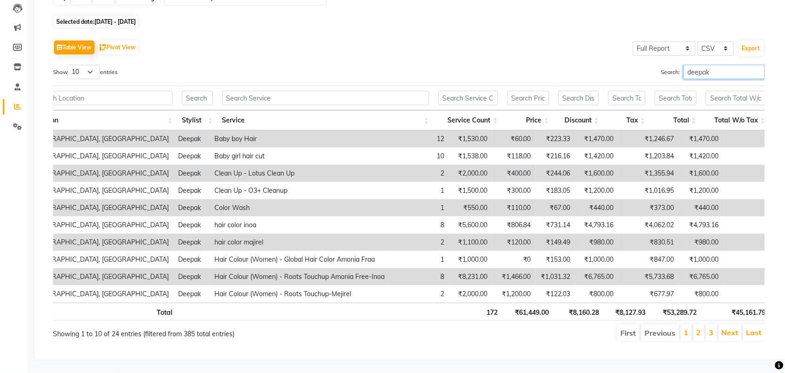
scroll to position [0, 0]
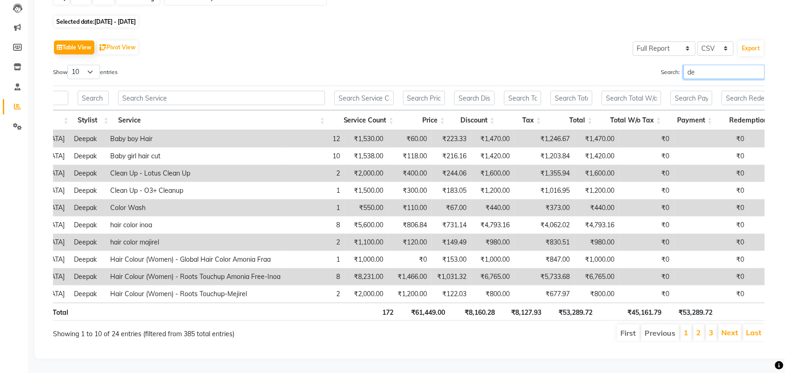
type input "d"
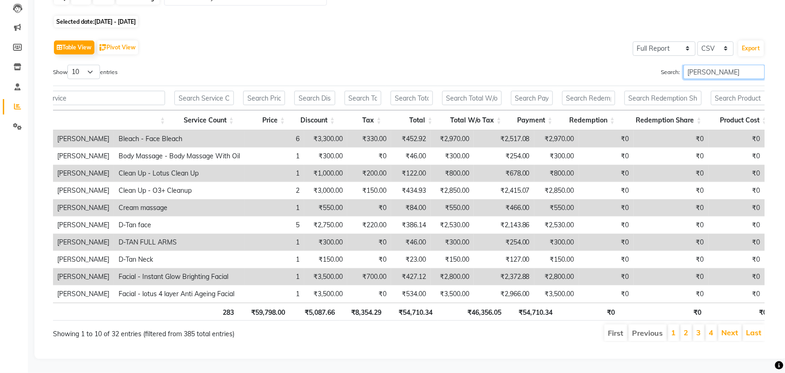
scroll to position [0, 231]
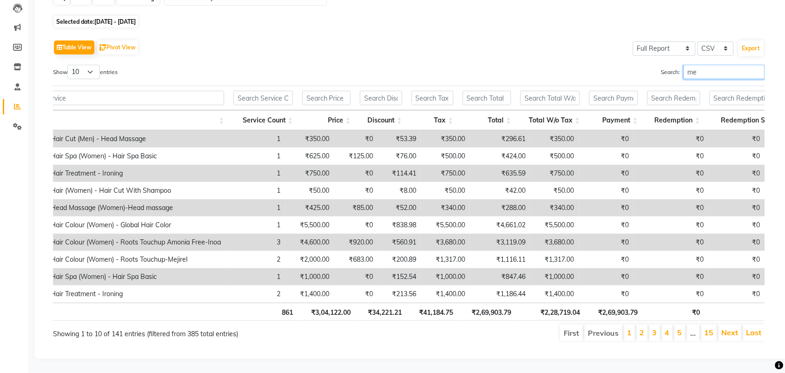
type input "m"
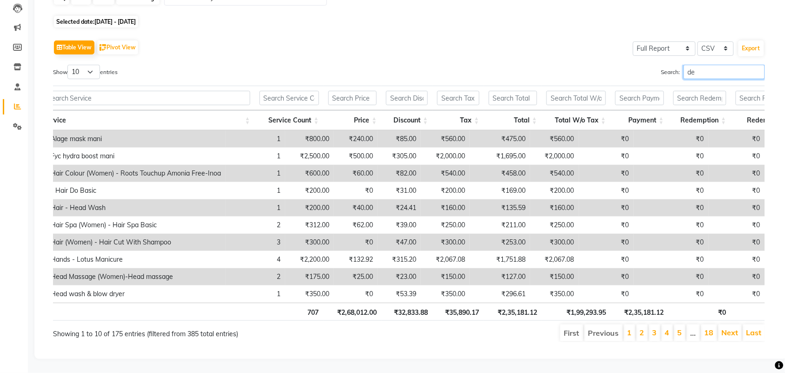
type input "d"
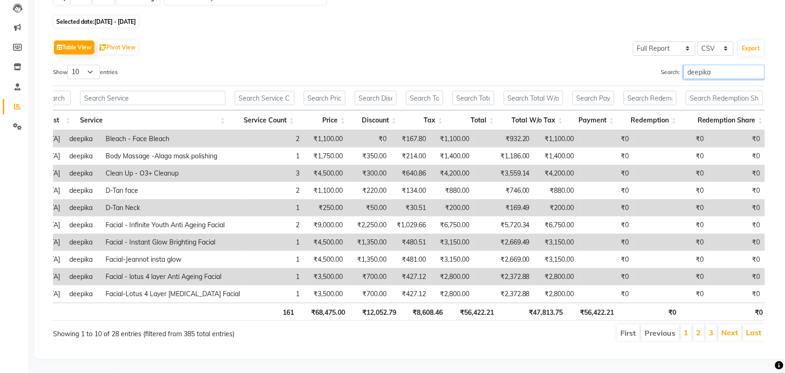
scroll to position [0, 159]
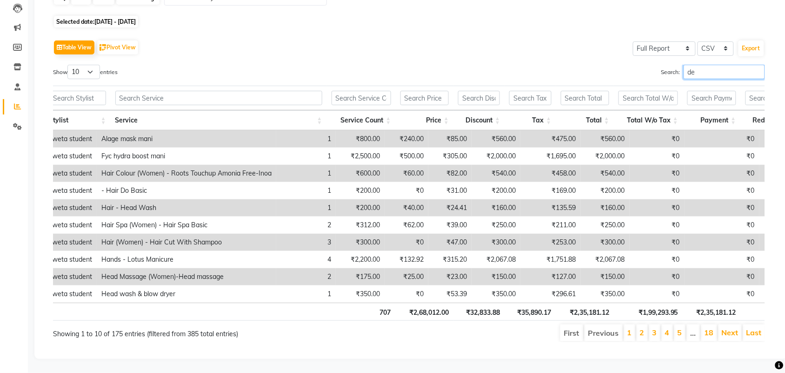
type input "d"
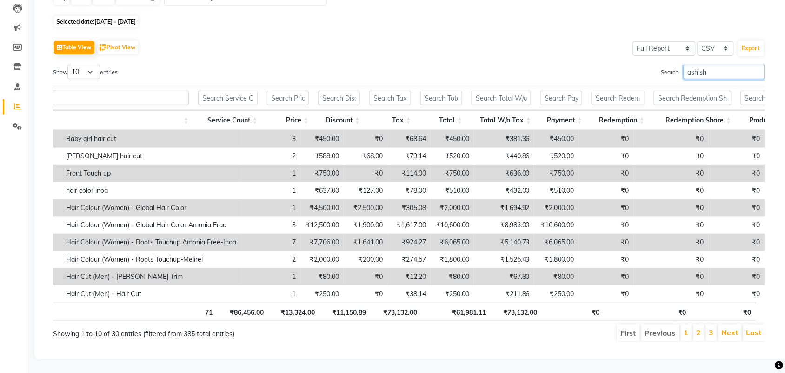
scroll to position [0, 267]
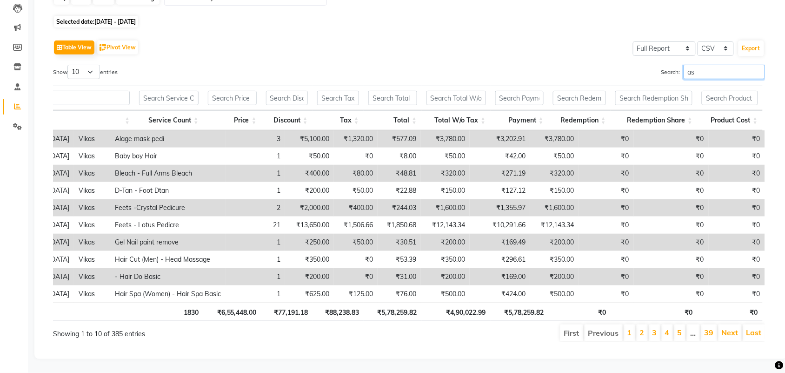
type input "a"
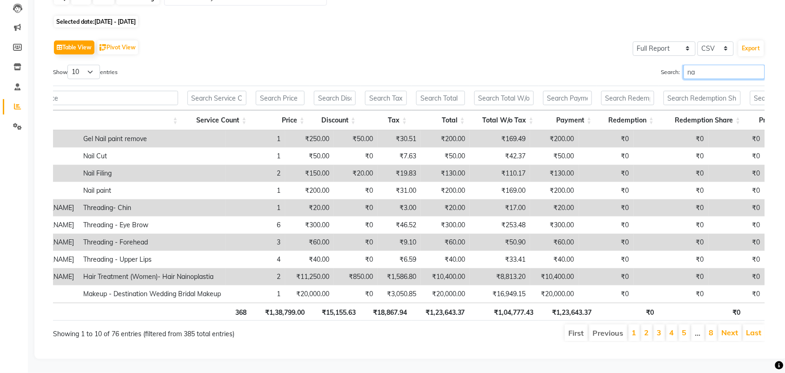
type input "n"
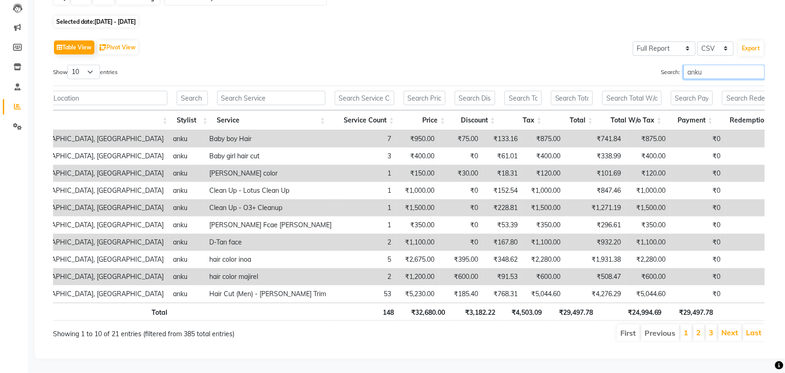
scroll to position [0, 57]
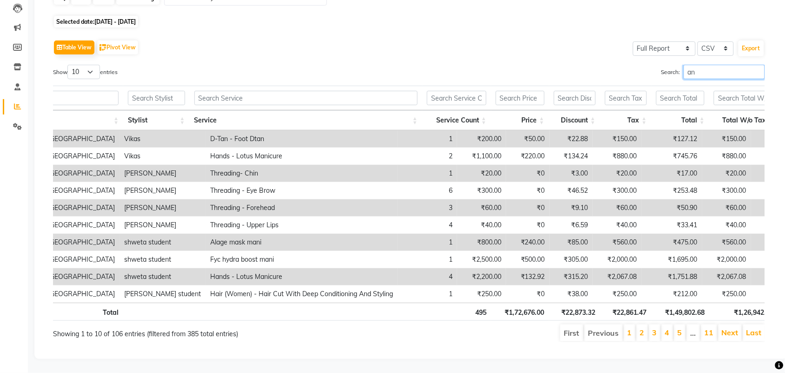
type input "a"
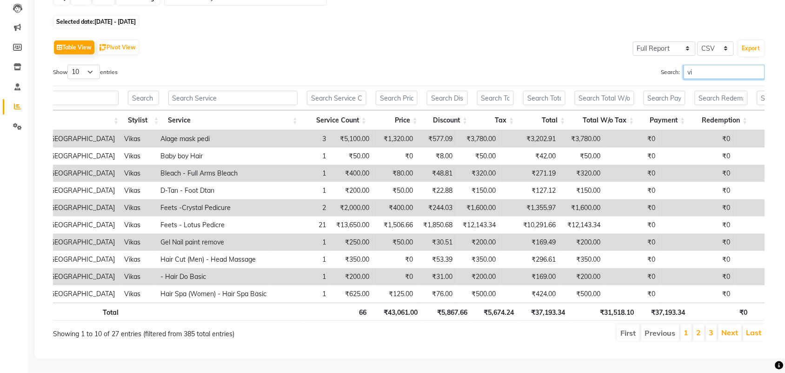
type input "v"
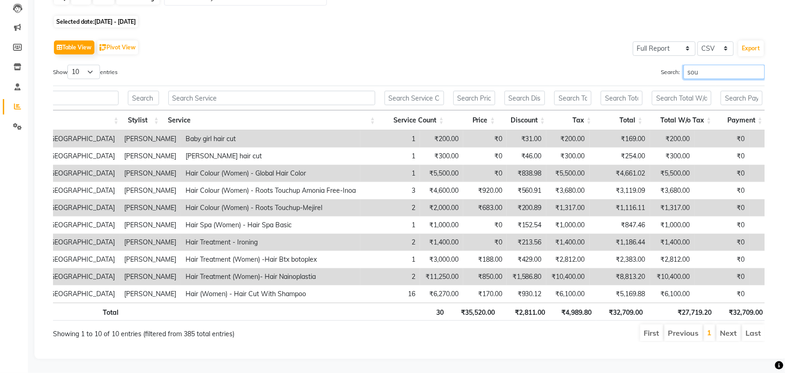
scroll to position [0, 80]
type input "s"
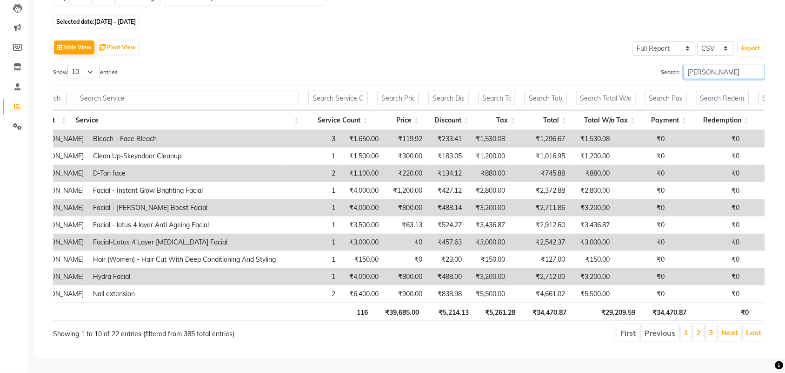
scroll to position [0, 174]
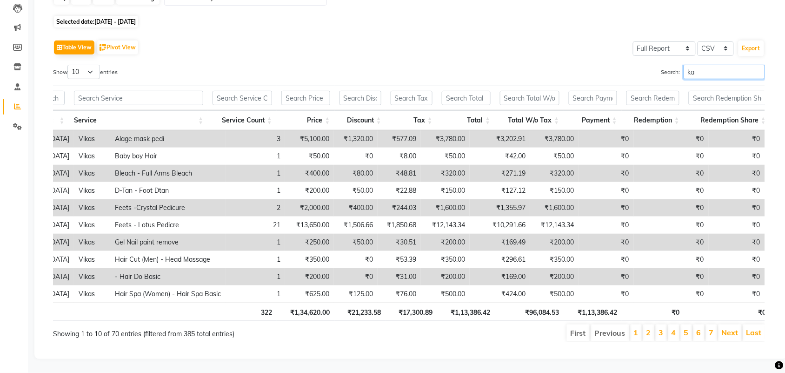
type input "k"
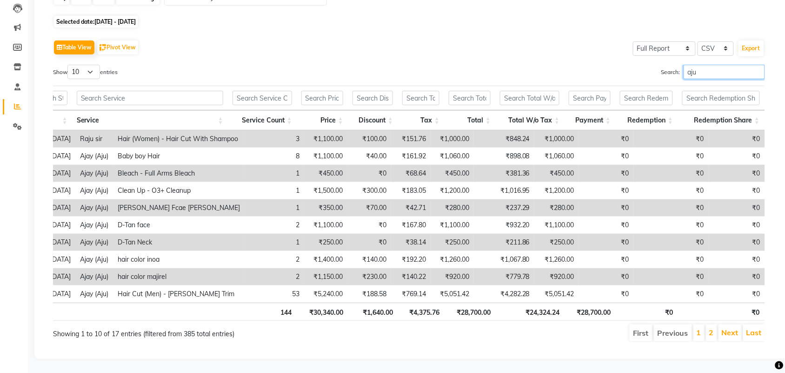
scroll to position [0, 184]
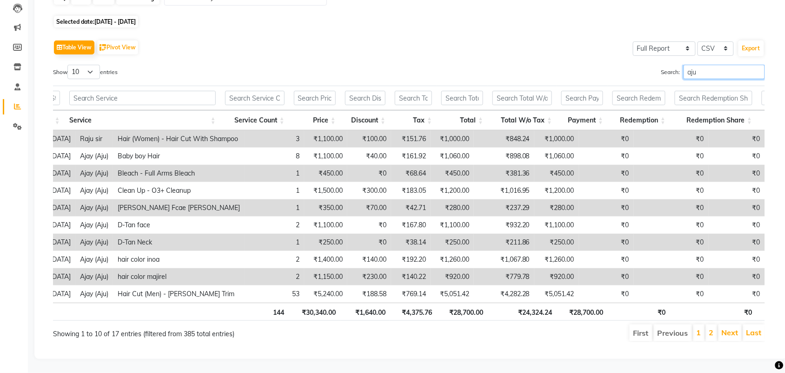
click at [685, 65] on input "aju" at bounding box center [724, 72] width 81 height 14
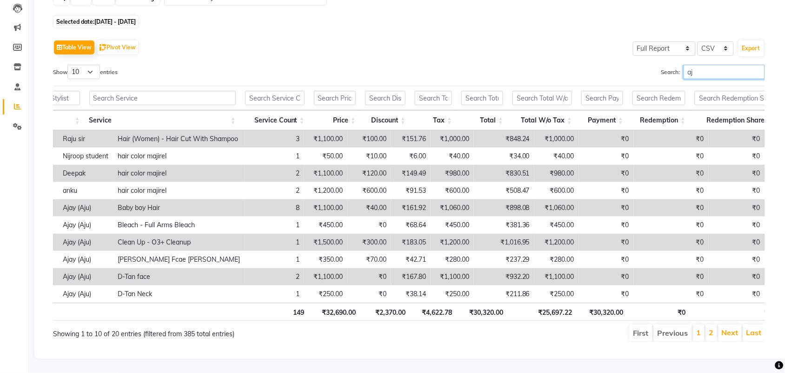
type input "a"
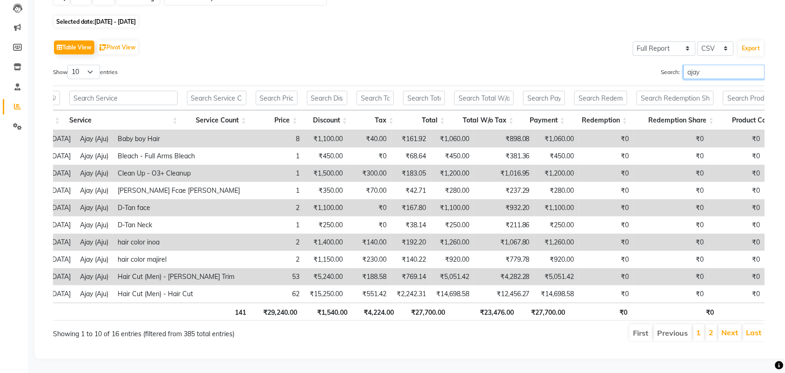
type input "ajay"
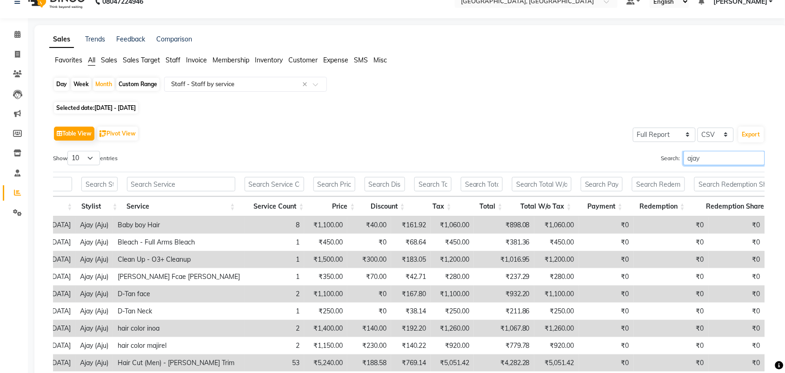
scroll to position [0, 0]
